Goal: Task Accomplishment & Management: Manage account settings

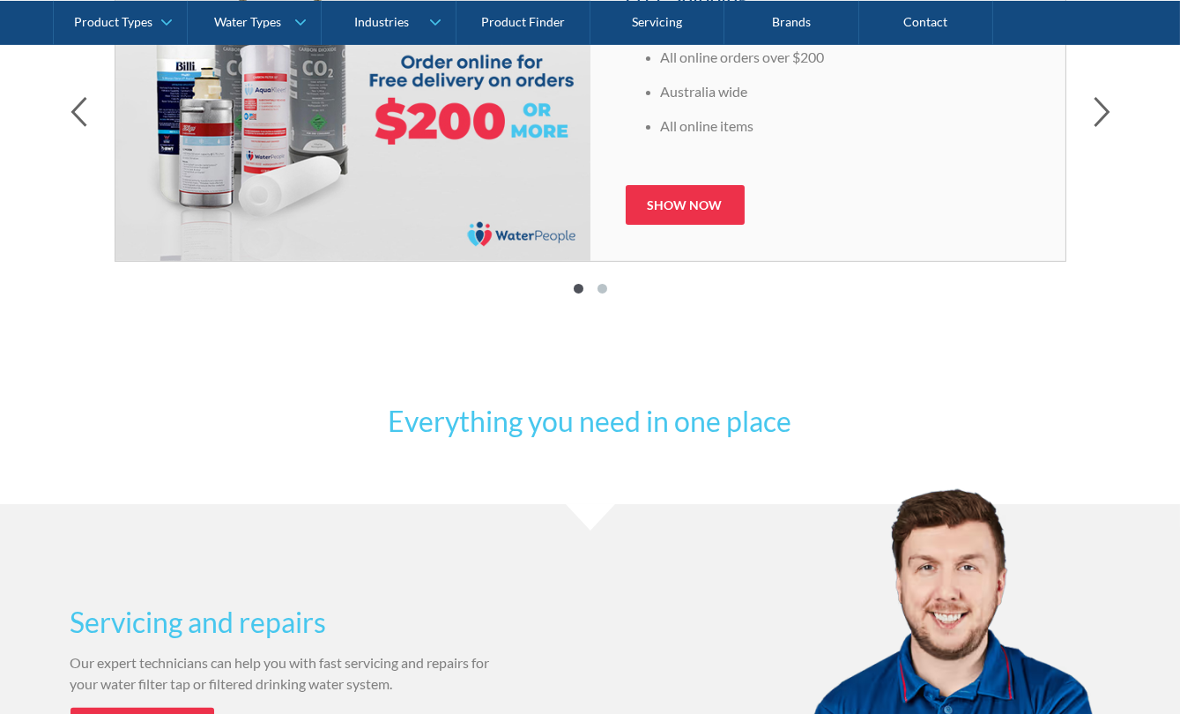
scroll to position [1281, 0]
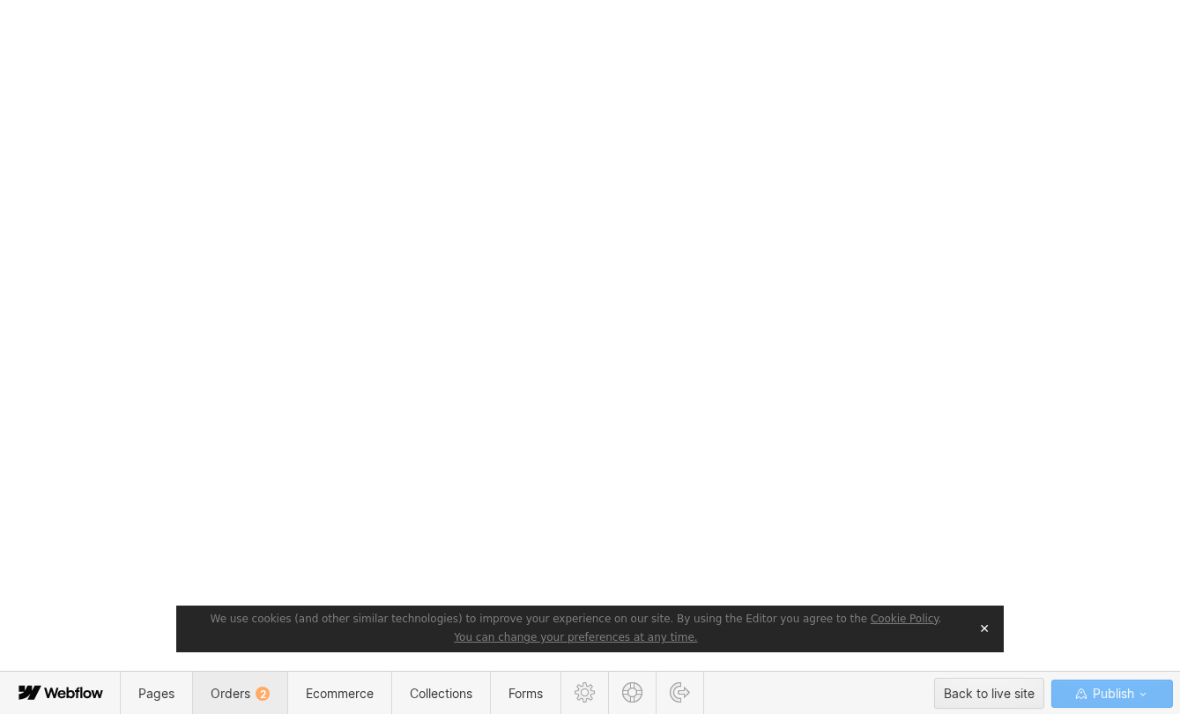
click at [235, 698] on span "Orders 2" at bounding box center [240, 693] width 59 height 15
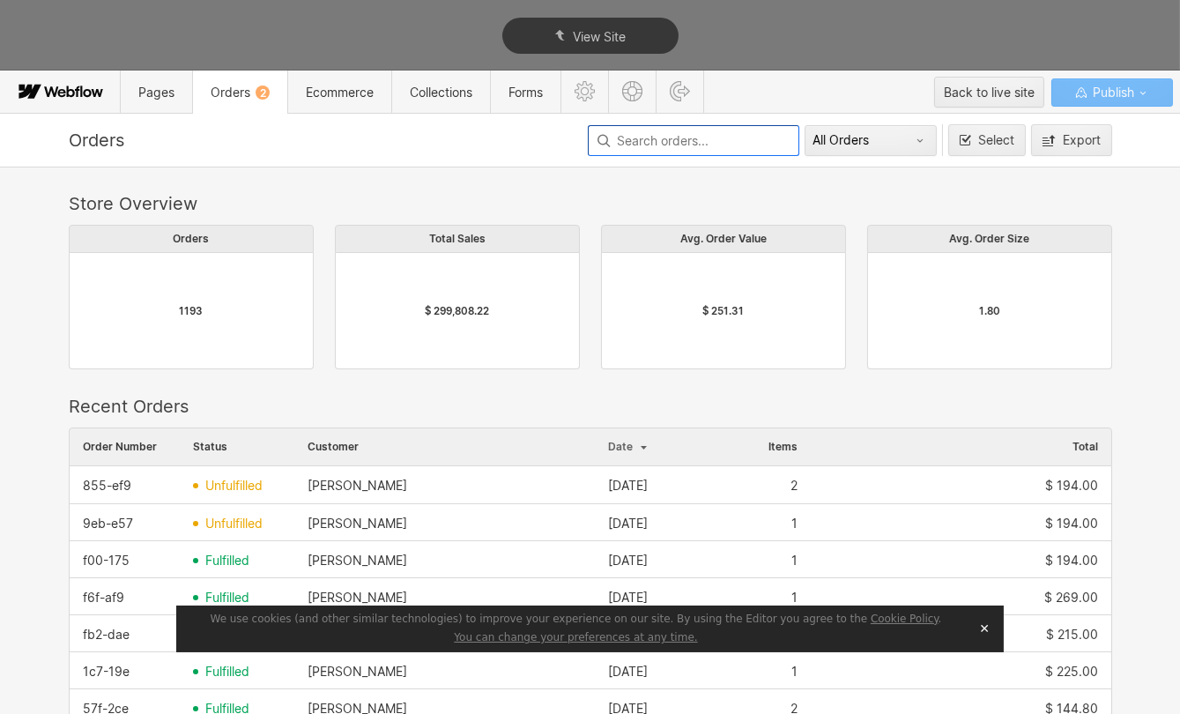
scroll to position [952, 1031]
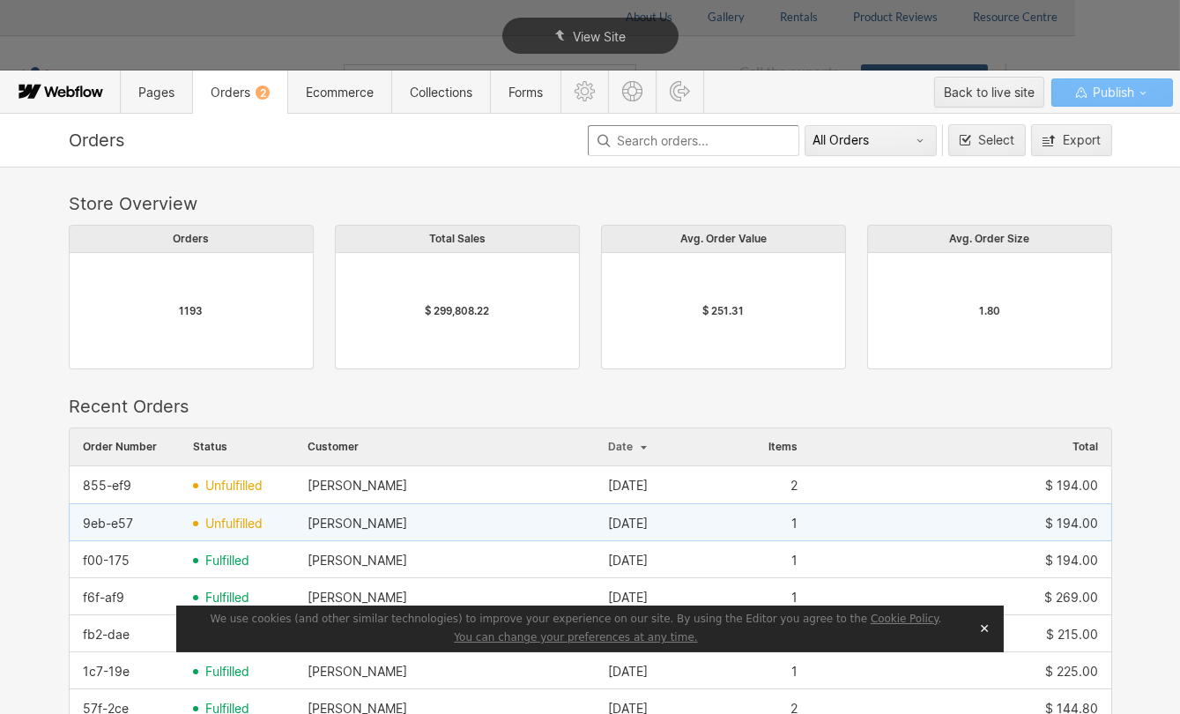
click at [220, 519] on span "unfulfilled" at bounding box center [233, 523] width 57 height 14
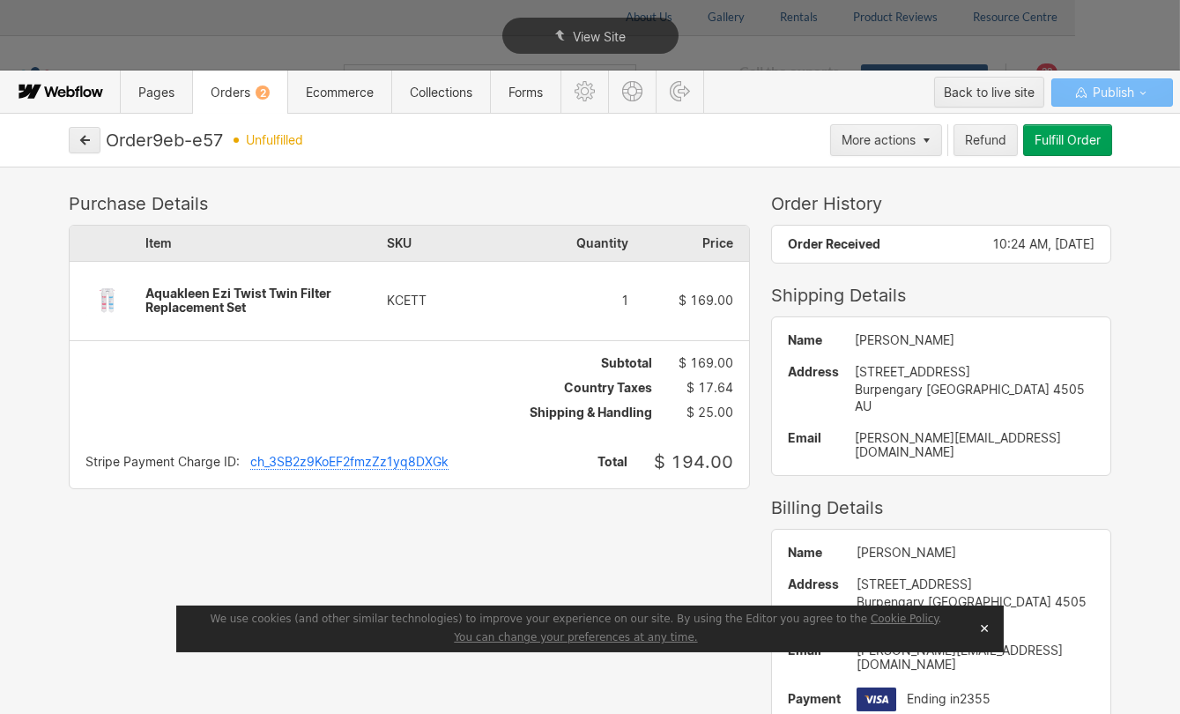
click at [1095, 145] on div "Fulfill Order" at bounding box center [1068, 140] width 66 height 14
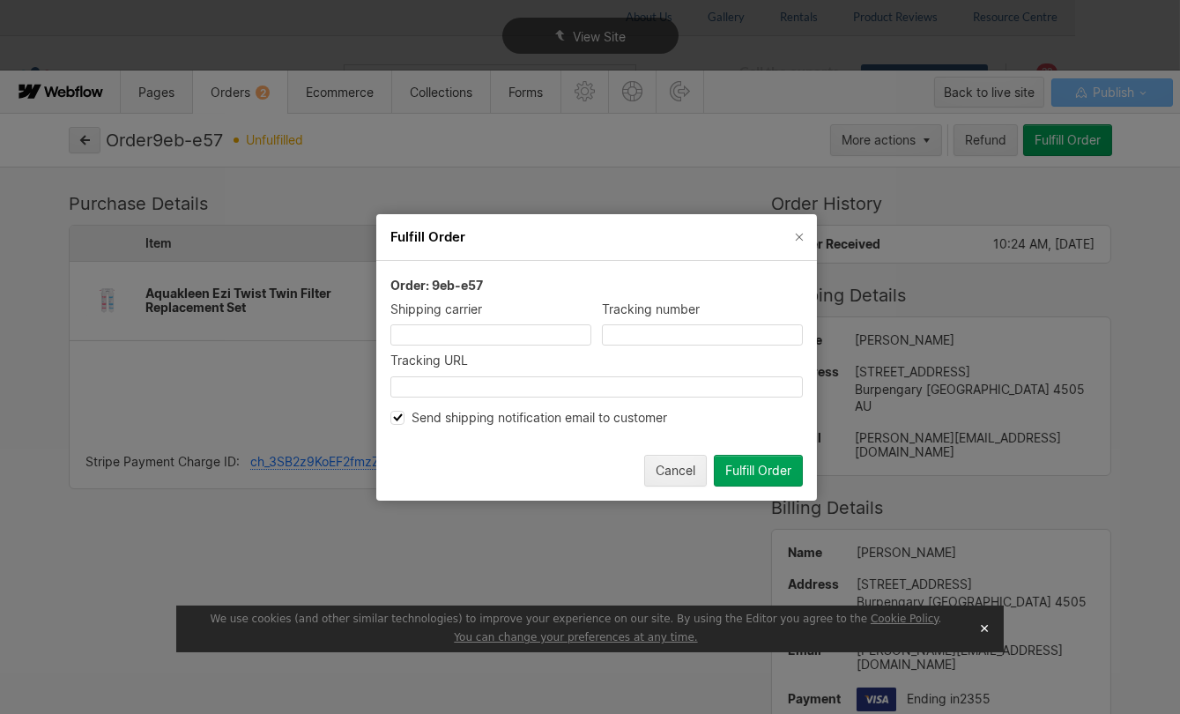
click at [776, 479] on button "Fulfill Order" at bounding box center [758, 470] width 89 height 32
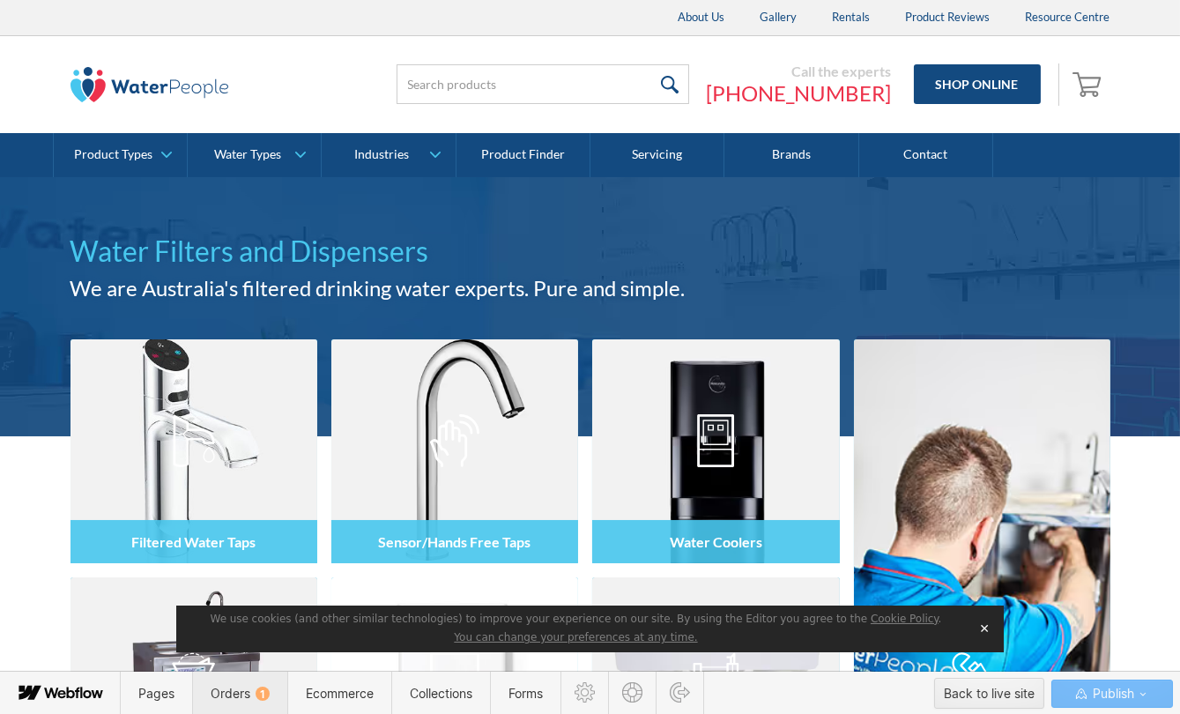
click at [250, 694] on span "Orders 1" at bounding box center [240, 693] width 59 height 15
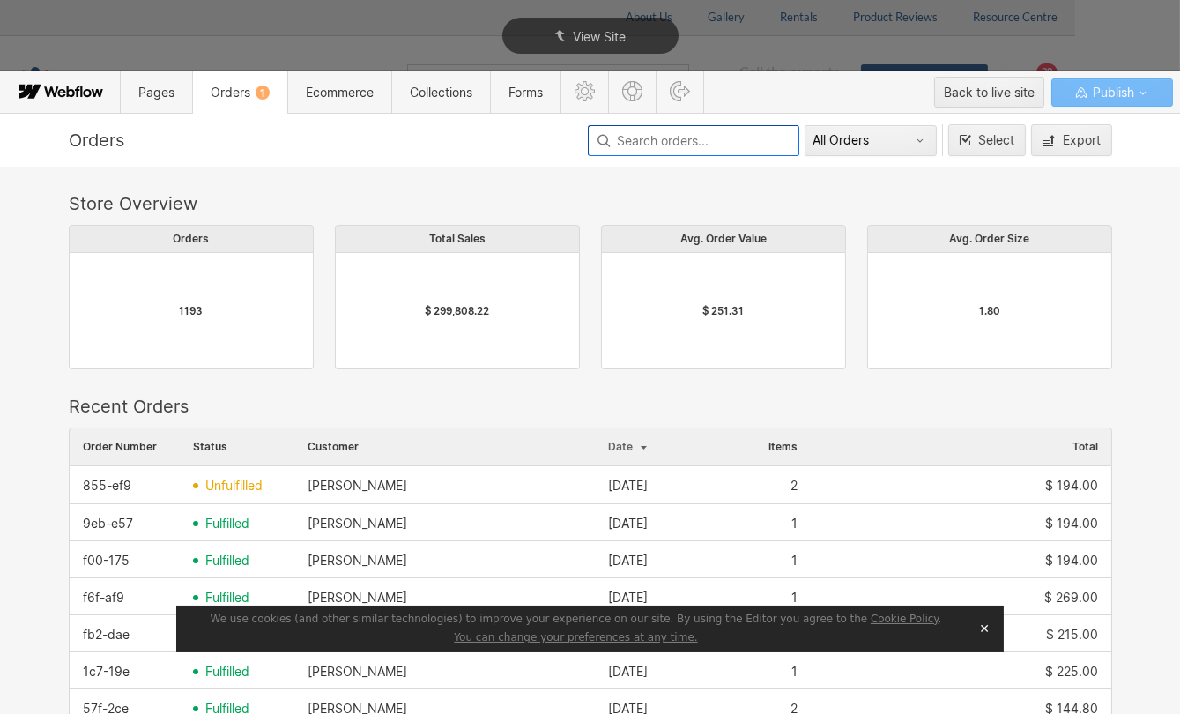
scroll to position [952, 1031]
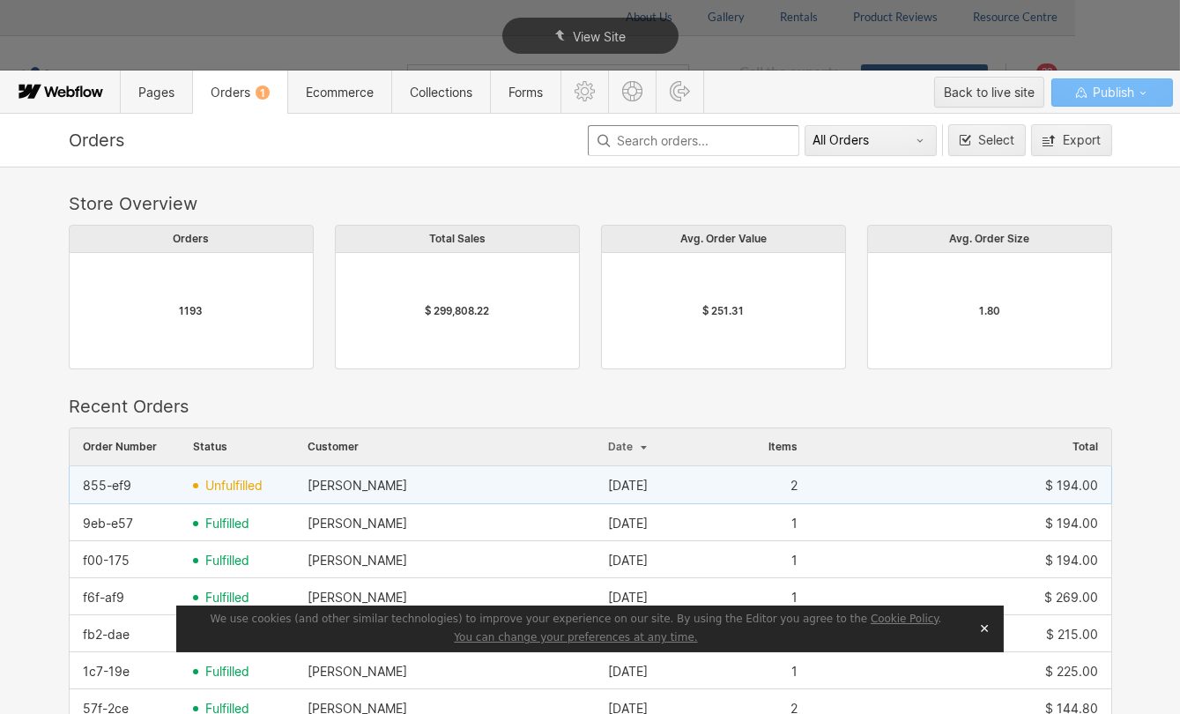
click at [205, 478] on span "unfulfilled" at bounding box center [233, 485] width 57 height 14
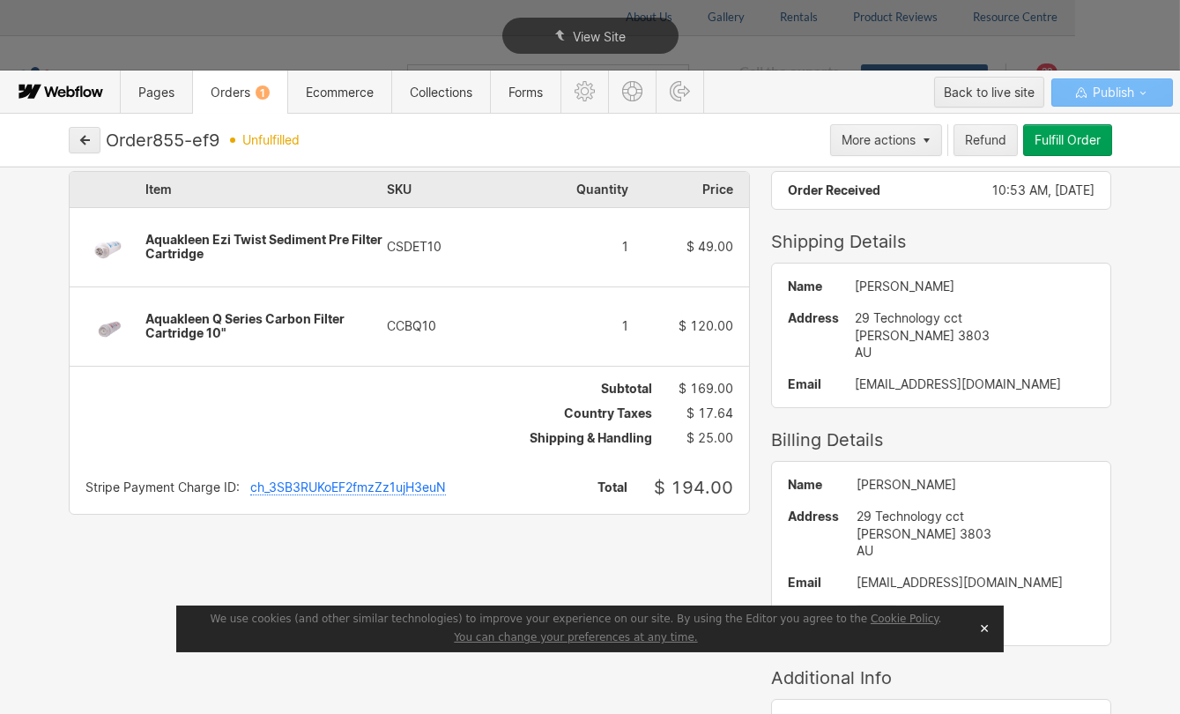
scroll to position [79, 0]
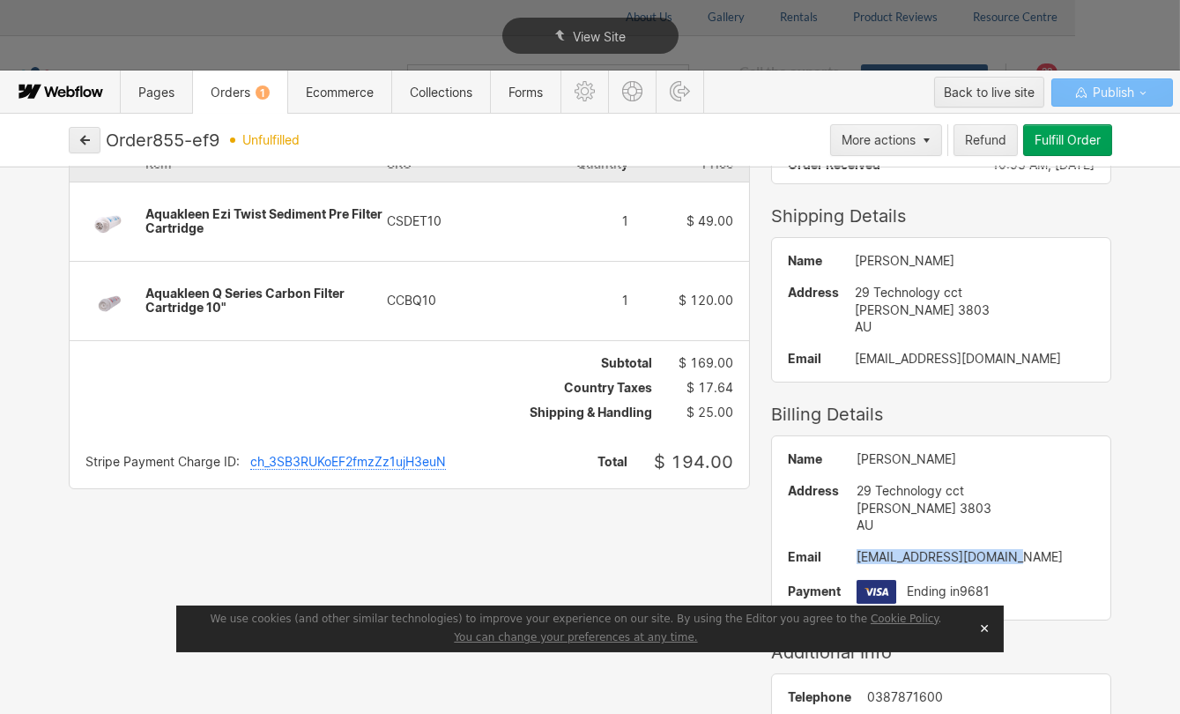
drag, startPoint x: 988, startPoint y: 555, endPoint x: 827, endPoint y: 555, distance: 160.4
click at [857, 555] on div "abuckley@wastech.com.au" at bounding box center [976, 557] width 239 height 14
copy div "abuckley@wastech.com.au"
click at [1094, 137] on div "Fulfill Order" at bounding box center [1068, 140] width 66 height 14
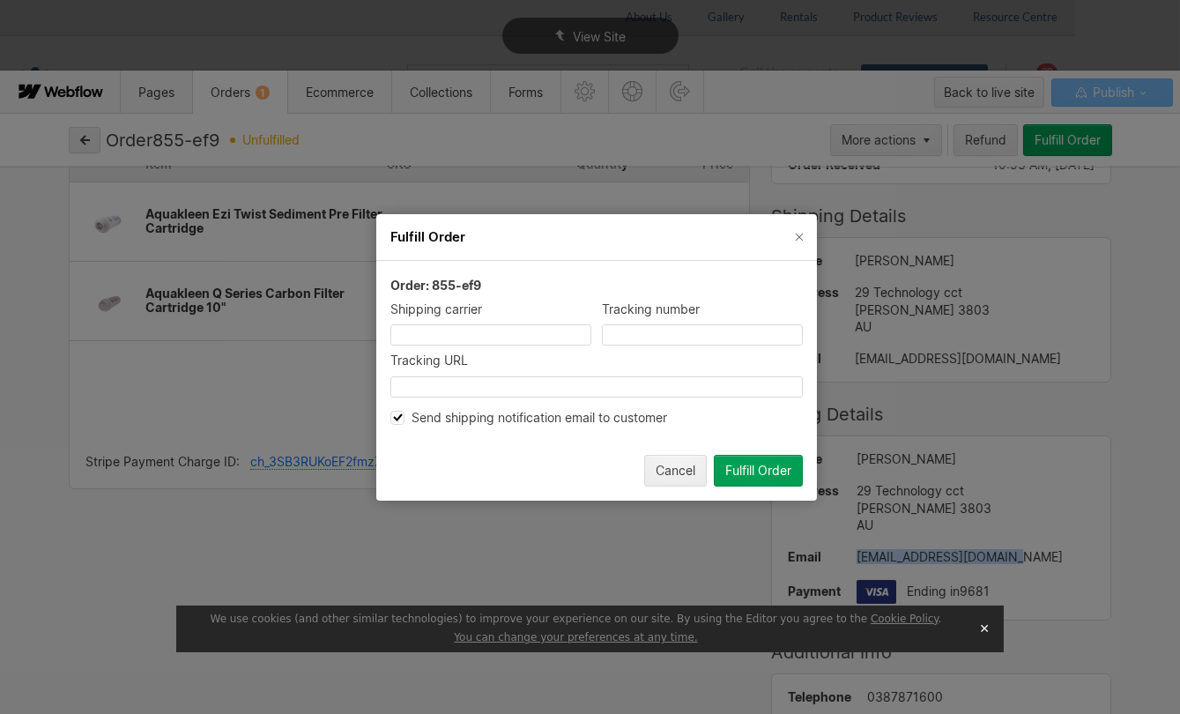
click at [786, 474] on div "Fulfill Order" at bounding box center [758, 470] width 66 height 14
